Goal: Task Accomplishment & Management: Use online tool/utility

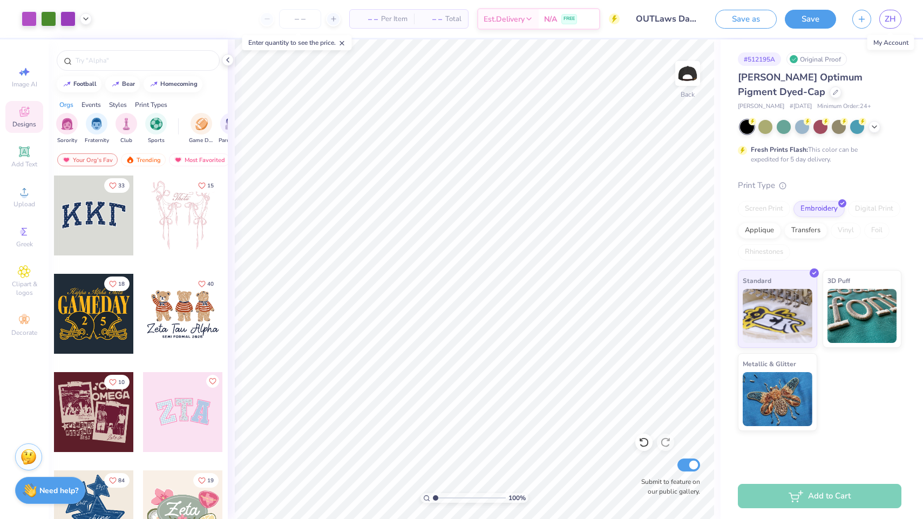
click at [766, 137] on div "Fresh Prints Flash: This color can be expedited for 5 day delivery." at bounding box center [820, 142] width 164 height 44
click at [766, 129] on div at bounding box center [766, 126] width 14 height 14
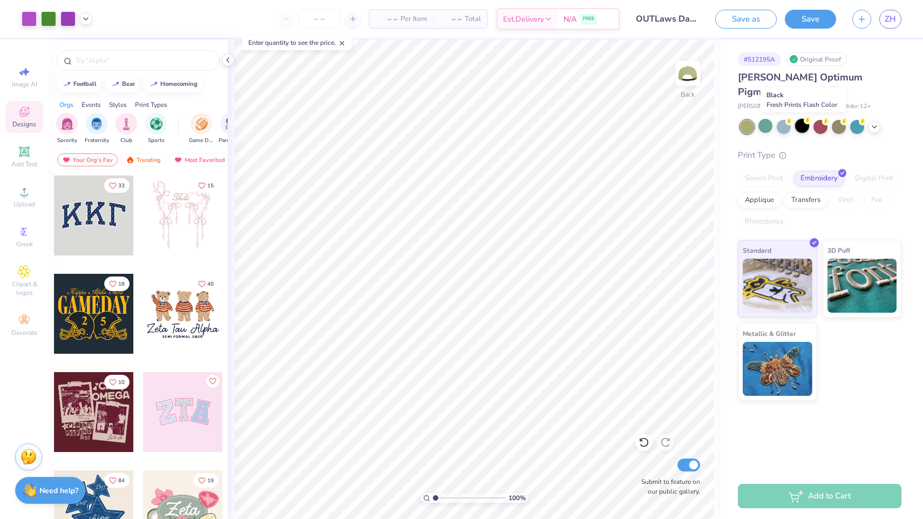
click at [803, 127] on div at bounding box center [802, 126] width 14 height 14
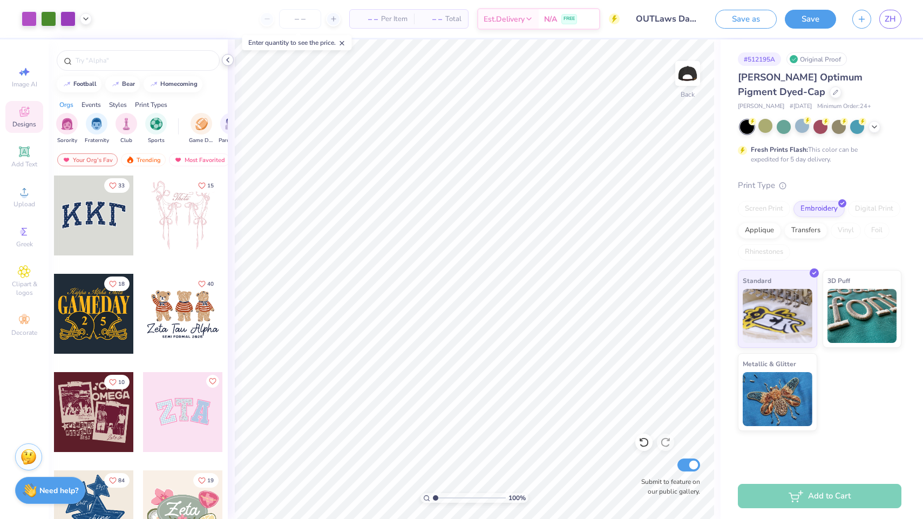
click at [227, 62] on icon at bounding box center [228, 60] width 9 height 9
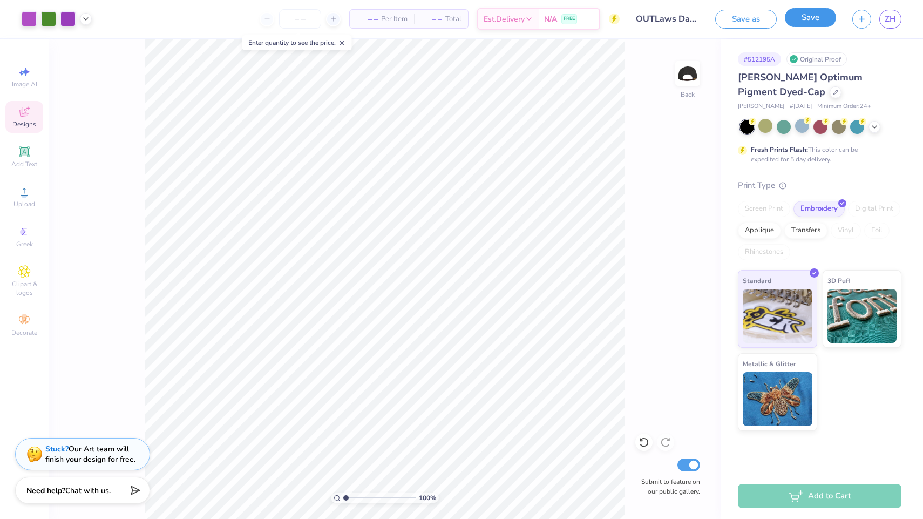
click at [817, 16] on button "Save" at bounding box center [810, 17] width 51 height 19
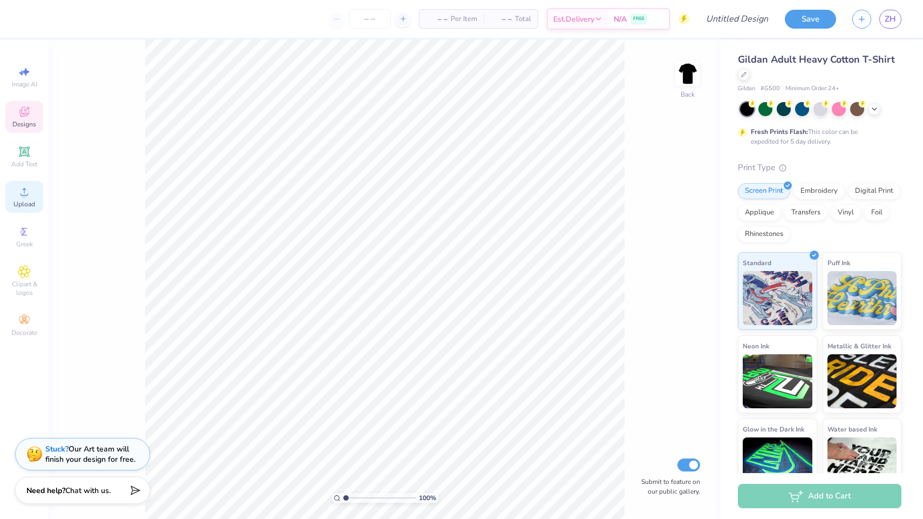
click at [25, 194] on circle at bounding box center [24, 195] width 6 height 6
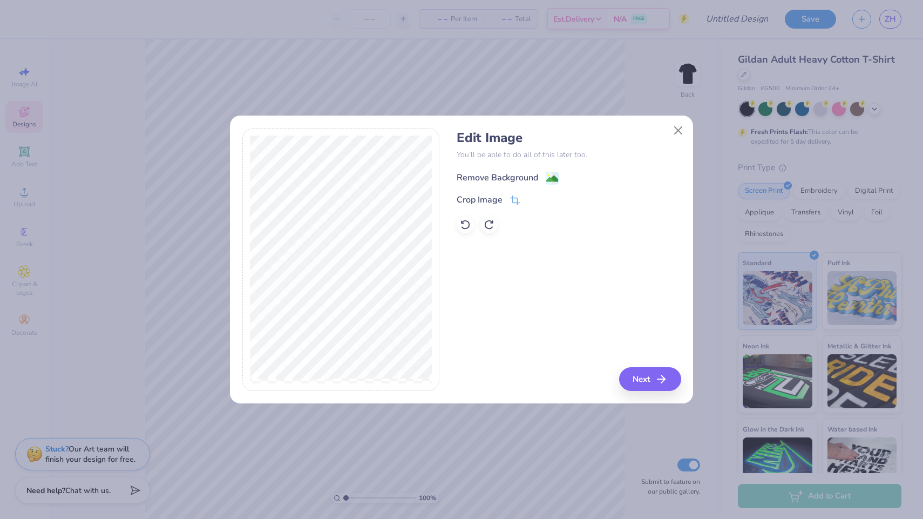
click at [551, 174] on image at bounding box center [552, 179] width 12 height 12
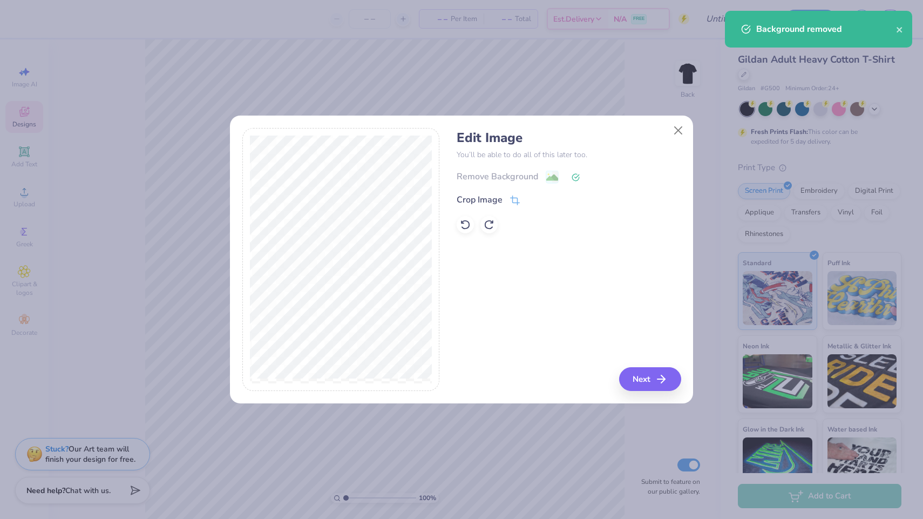
click at [552, 179] on div "Remove Background" at bounding box center [569, 177] width 224 height 14
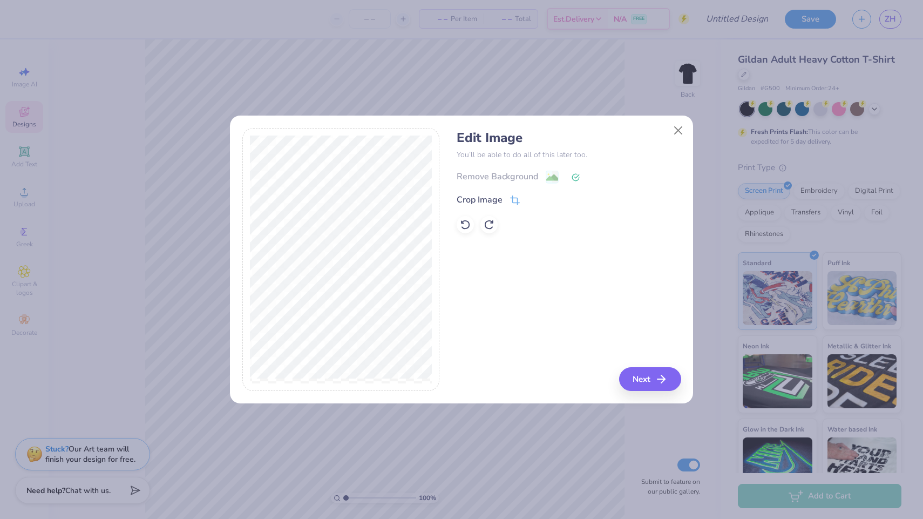
click at [575, 177] on polyline at bounding box center [577, 176] width 4 height 3
click at [465, 221] on icon at bounding box center [465, 225] width 9 height 10
click at [522, 199] on div "Crop Image" at bounding box center [569, 199] width 224 height 13
click at [518, 199] on icon at bounding box center [515, 202] width 10 height 10
click at [658, 379] on div "Edit Image You’ll be able to do all of this later too. Remove Background Crop I…" at bounding box center [569, 260] width 224 height 264
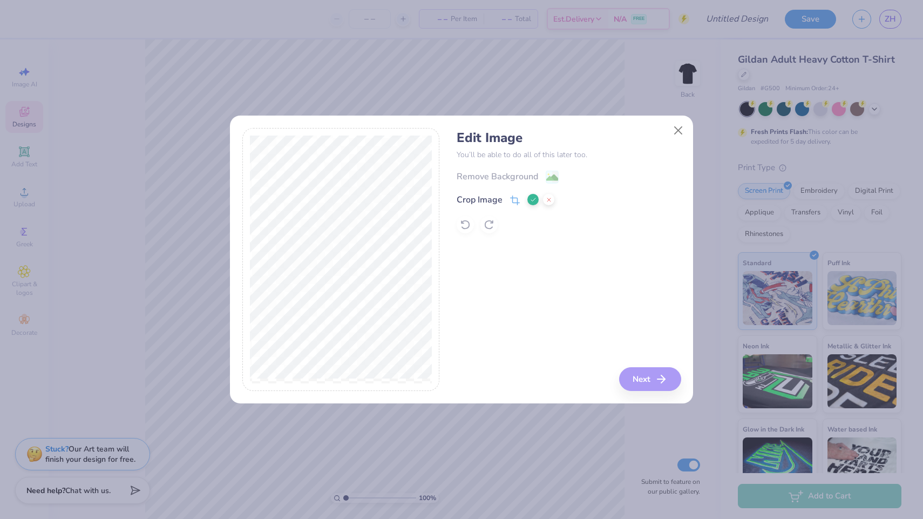
click at [533, 204] on button at bounding box center [533, 199] width 11 height 11
click at [647, 377] on button "Next" at bounding box center [652, 379] width 62 height 24
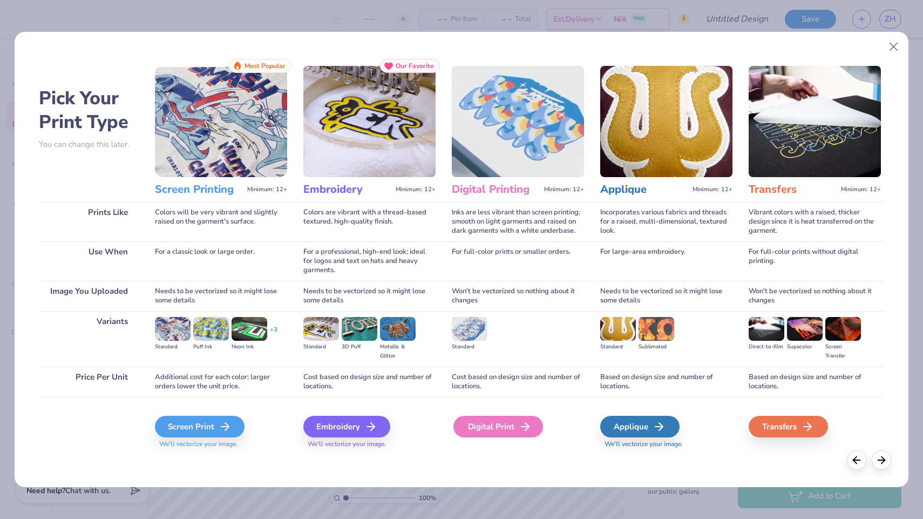
click at [509, 429] on div "Digital Print" at bounding box center [499, 427] width 90 height 22
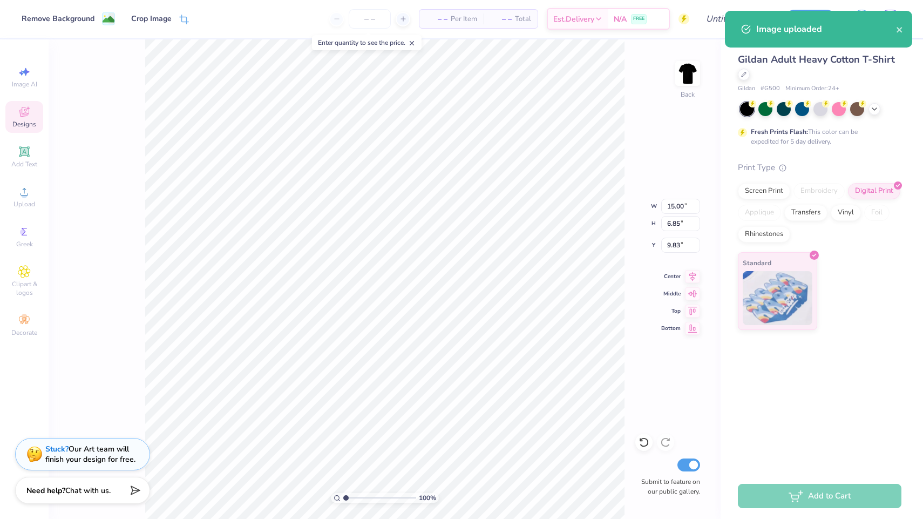
type input "9.61"
type input "4.39"
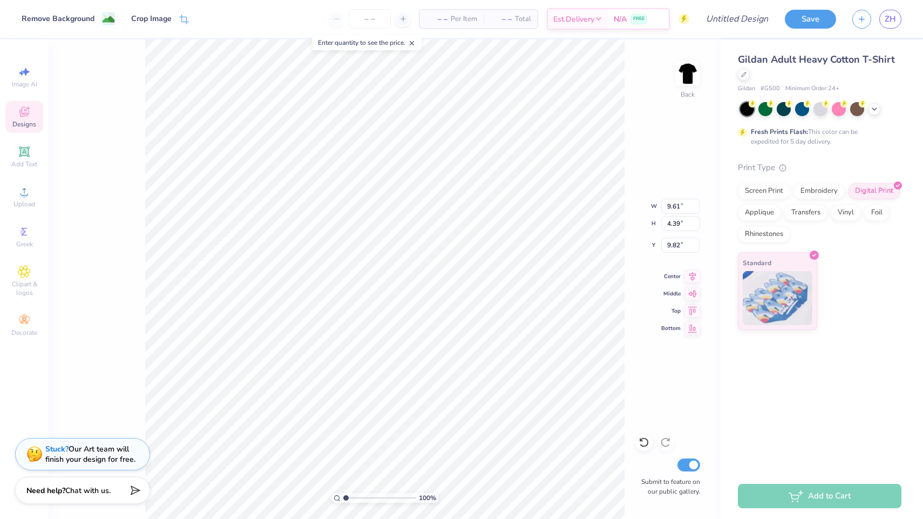
type input "3.00"
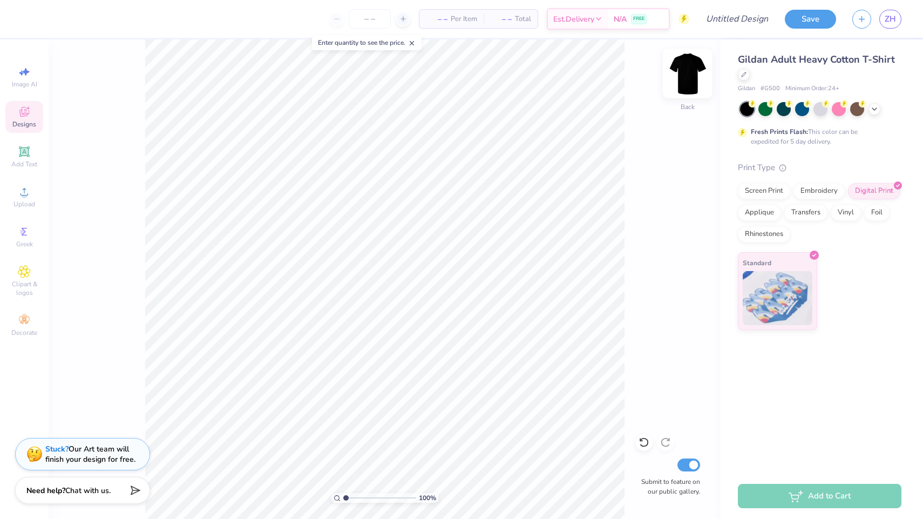
click at [688, 75] on img at bounding box center [687, 73] width 43 height 43
click at [28, 200] on span "Upload" at bounding box center [25, 204] width 22 height 9
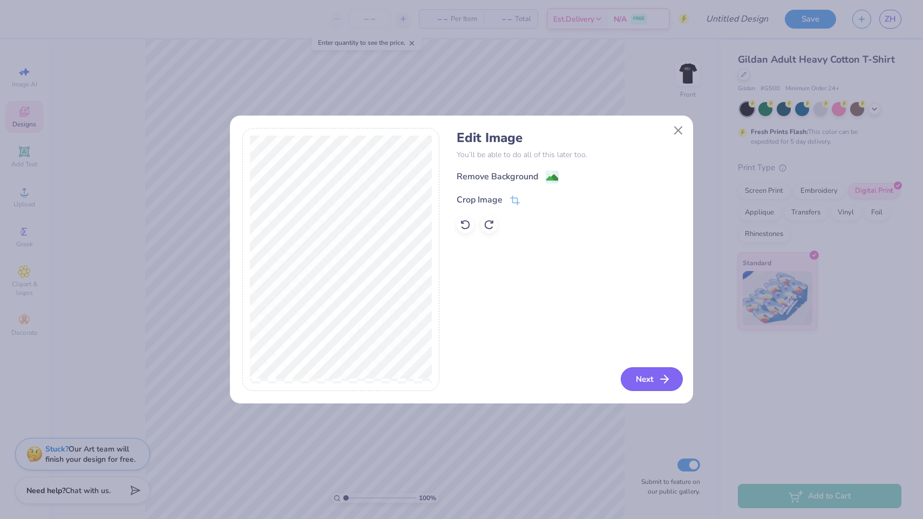
click at [652, 379] on button "Next" at bounding box center [652, 379] width 62 height 24
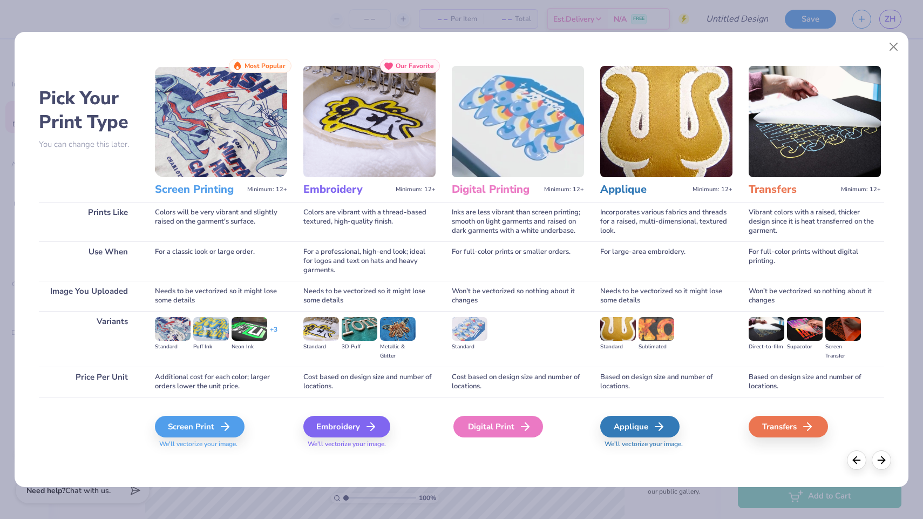
click at [495, 430] on div "Digital Print" at bounding box center [499, 427] width 90 height 22
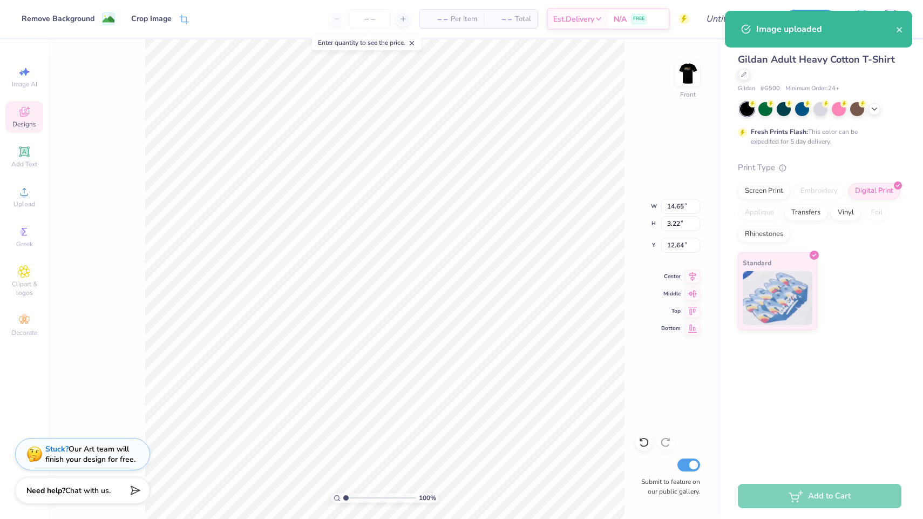
type input "3.00"
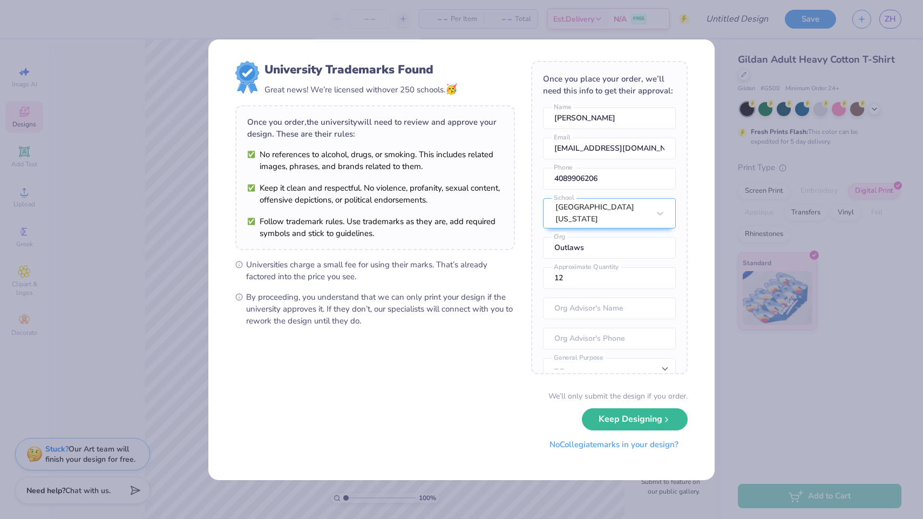
click at [586, 444] on button "No Collegiate marks in your design?" at bounding box center [614, 445] width 147 height 22
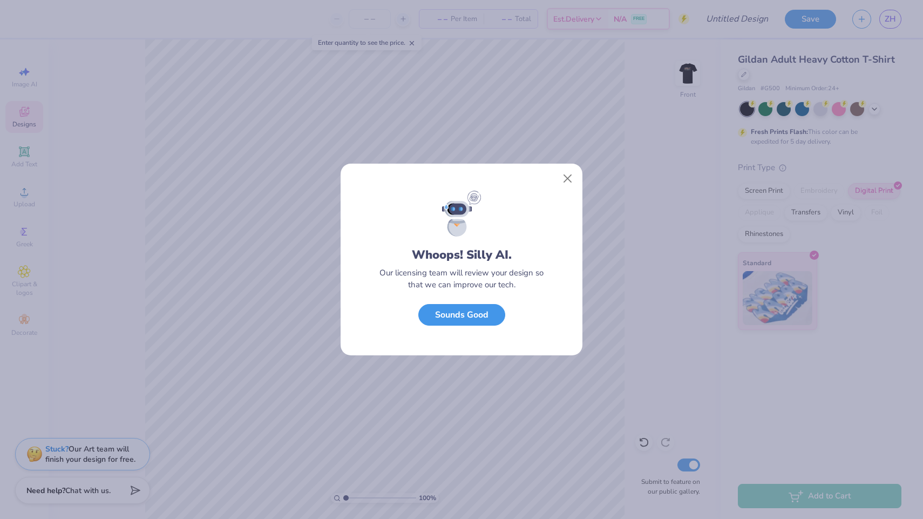
click at [476, 316] on button "Sounds Good" at bounding box center [462, 315] width 87 height 22
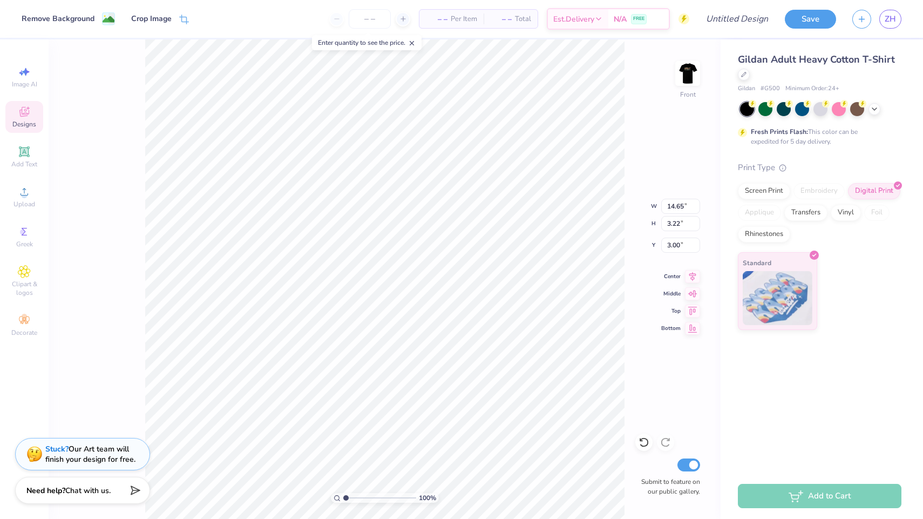
type input "12.25"
type input "2.69"
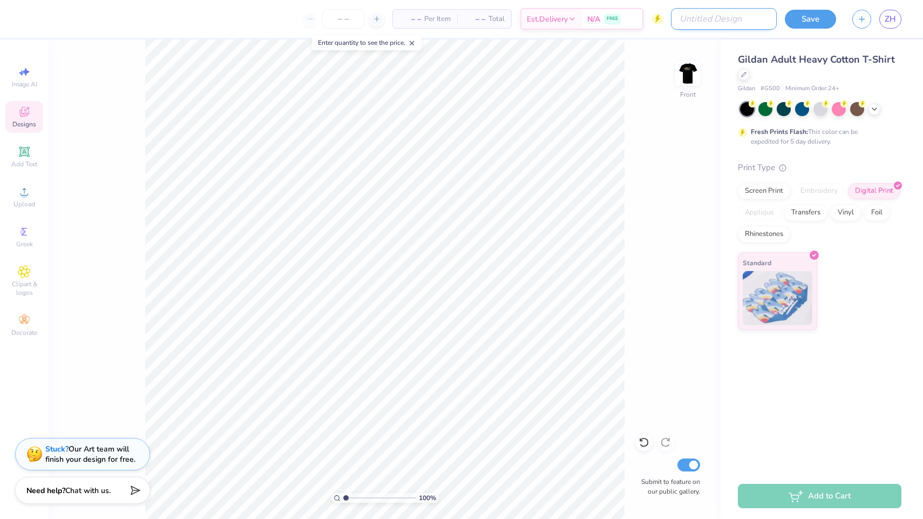
click at [735, 13] on input "Design Title" at bounding box center [724, 19] width 106 height 22
type input "Holding Space"
click at [801, 18] on button "Save" at bounding box center [810, 17] width 51 height 19
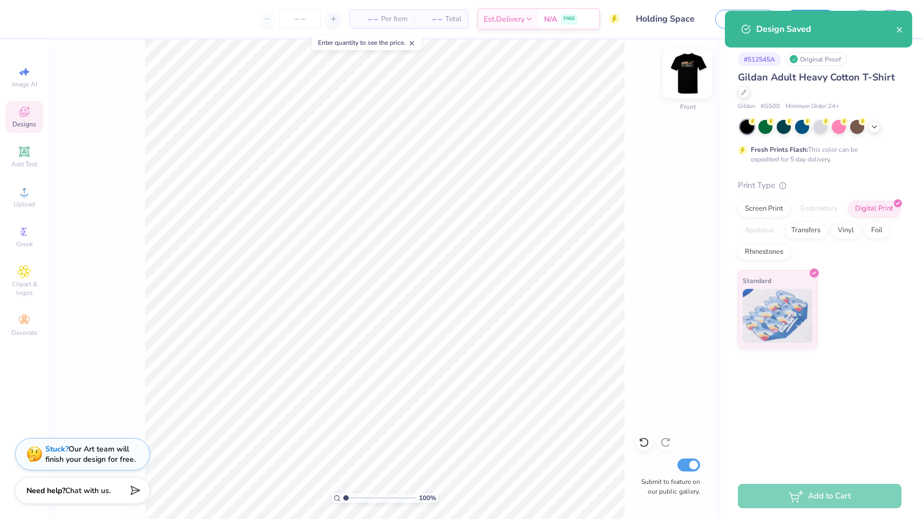
click at [681, 66] on img at bounding box center [687, 73] width 43 height 43
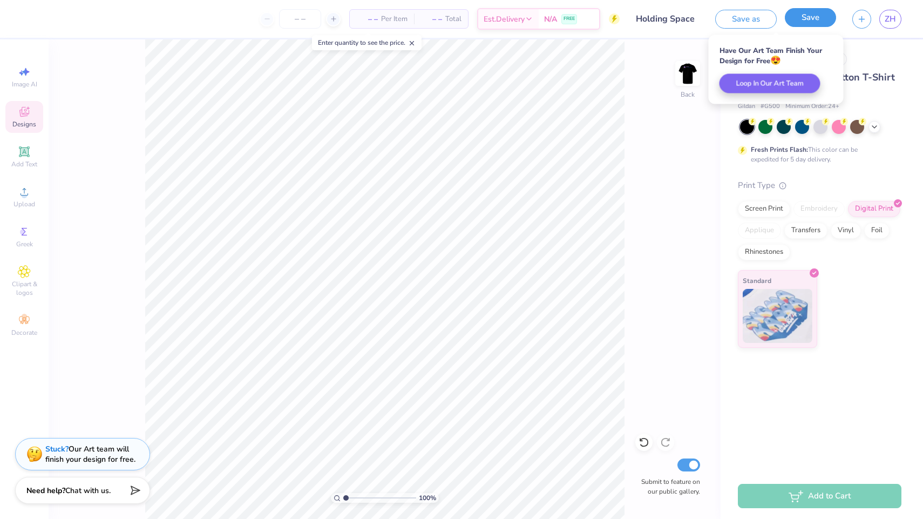
click at [808, 27] on div "Save" at bounding box center [810, 19] width 51 height 19
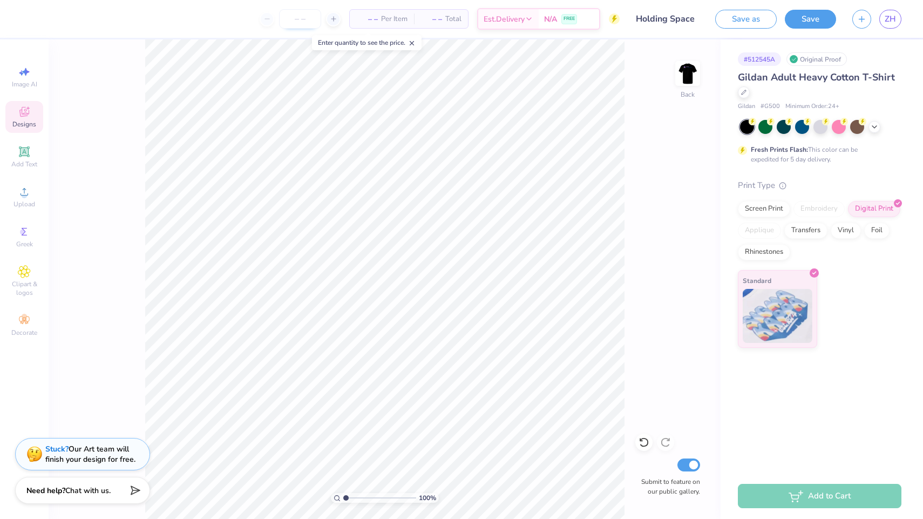
click at [290, 14] on input "number" at bounding box center [300, 18] width 42 height 19
type input "20"
